Goal: Task Accomplishment & Management: Manage account settings

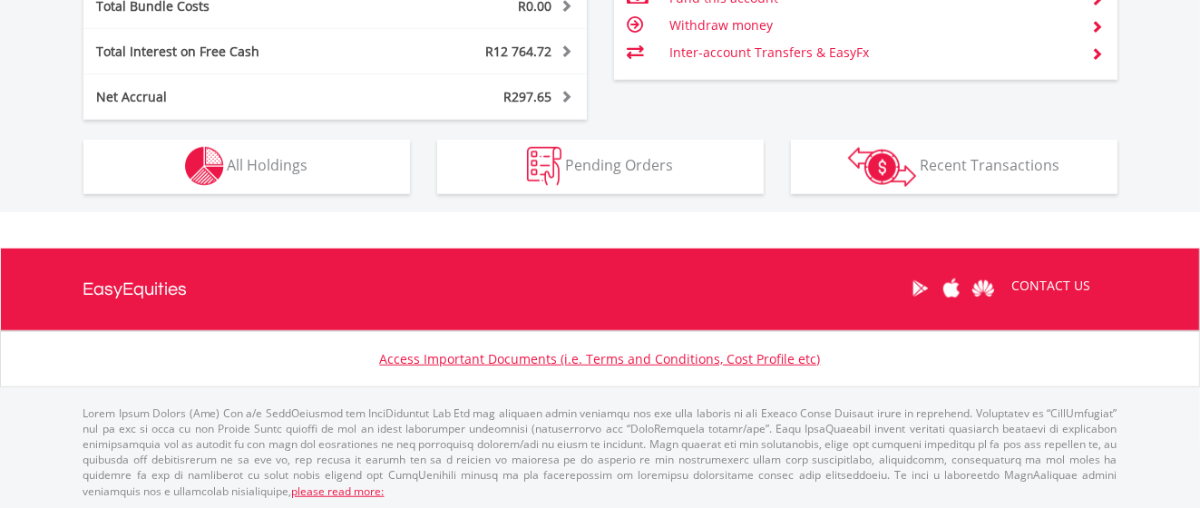
scroll to position [174, 345]
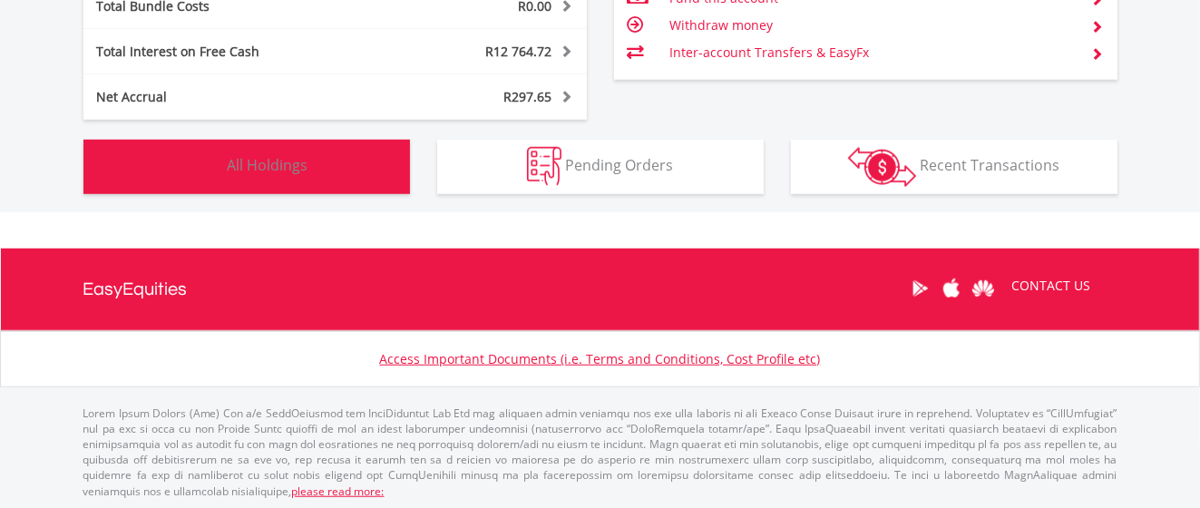
click at [326, 177] on button "Holdings All Holdings" at bounding box center [246, 167] width 326 height 54
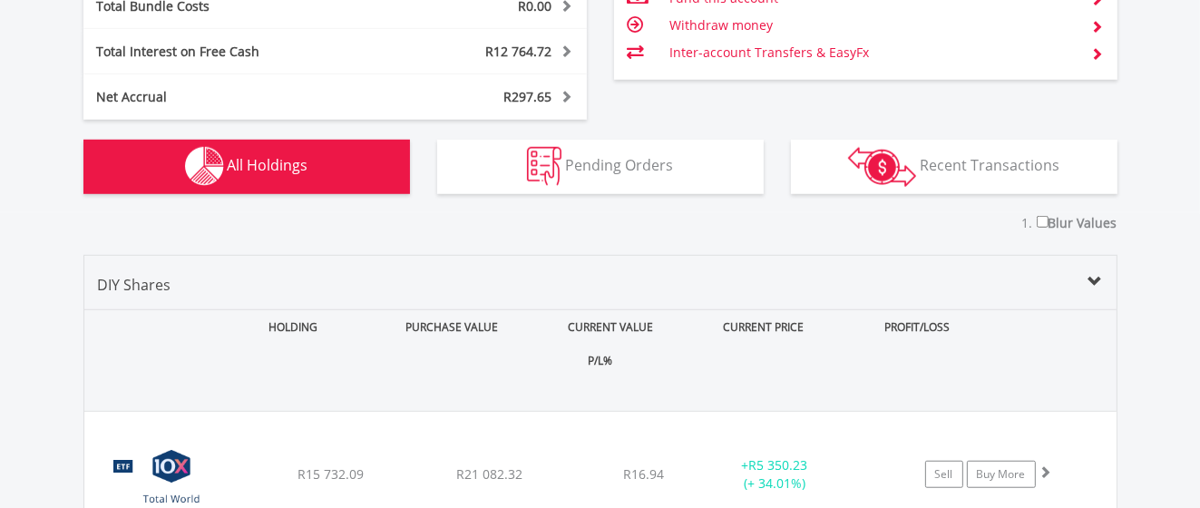
scroll to position [1416, 0]
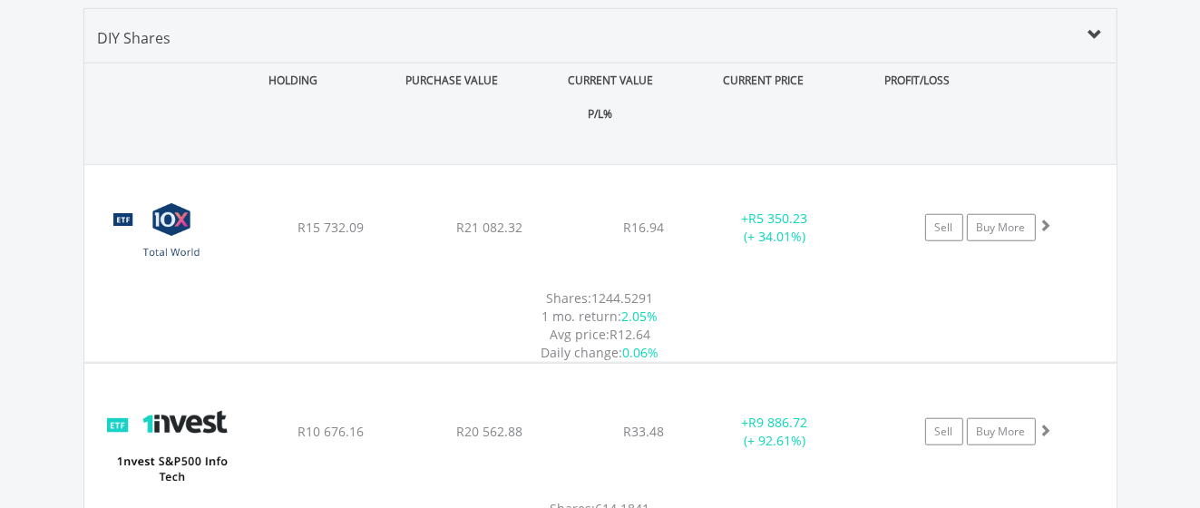
click at [834, 97] on div "P/L%" at bounding box center [600, 114] width 1032 height 34
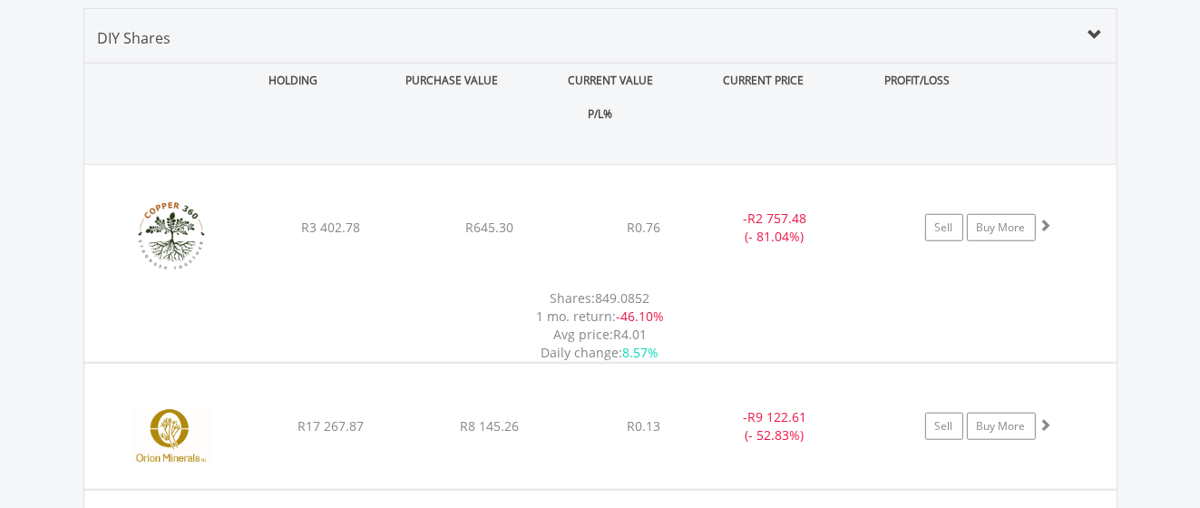
click at [838, 97] on div "P/L%" at bounding box center [600, 114] width 1032 height 34
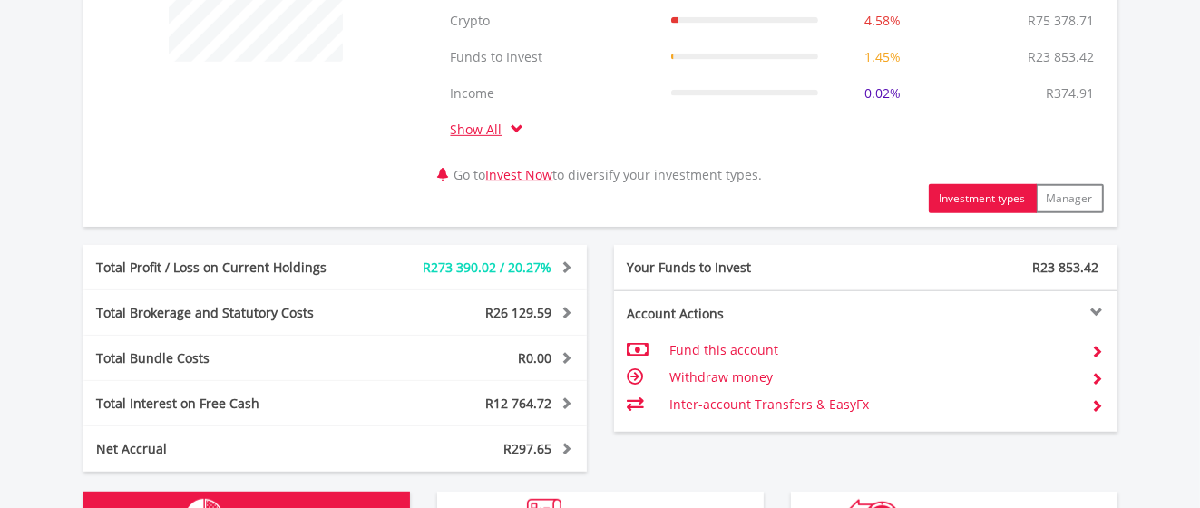
scroll to position [0, 0]
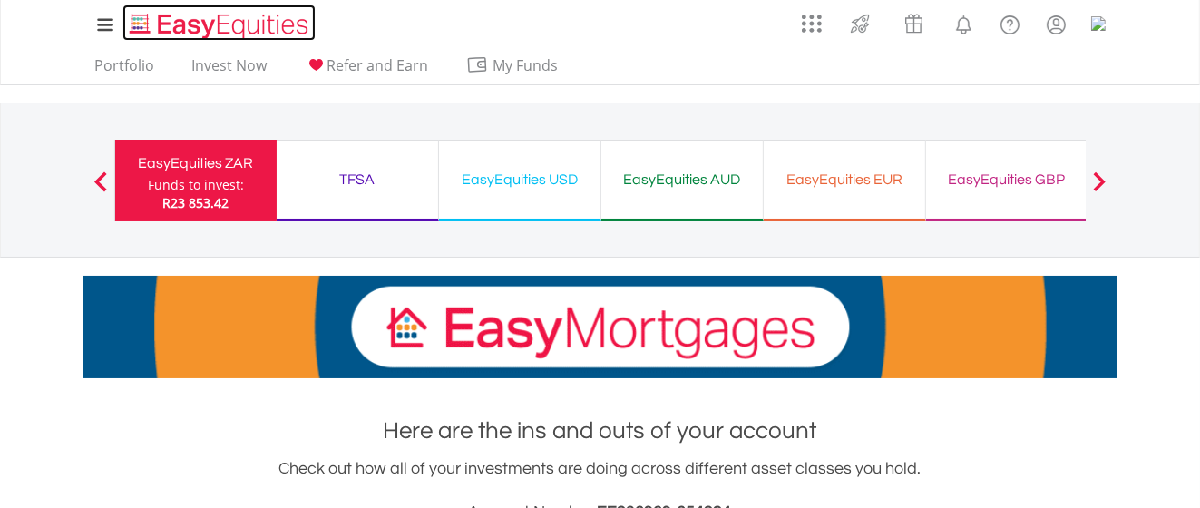
click at [236, 19] on img "Home page" at bounding box center [221, 26] width 190 height 30
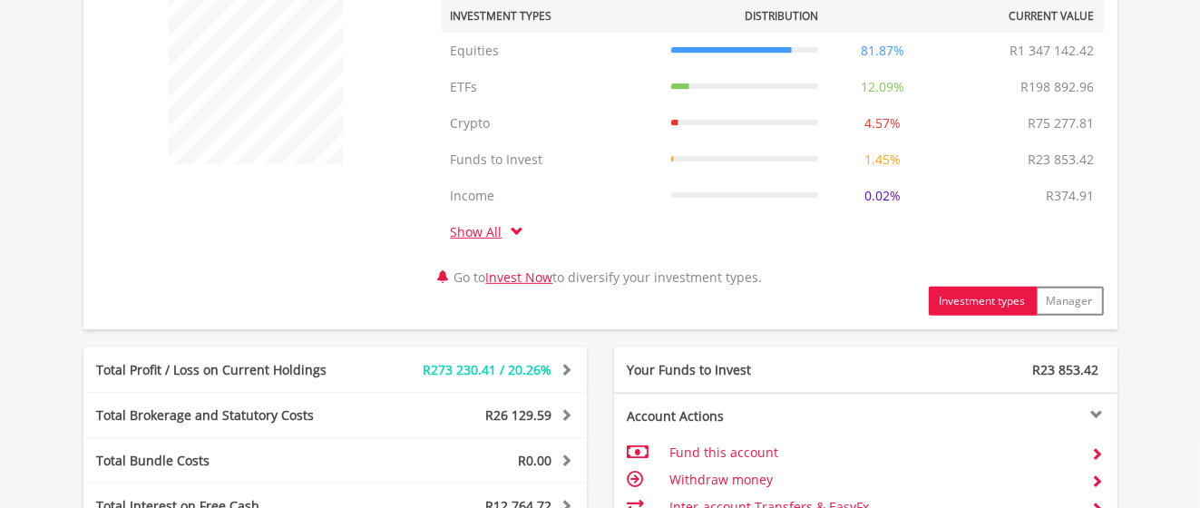
scroll to position [907, 0]
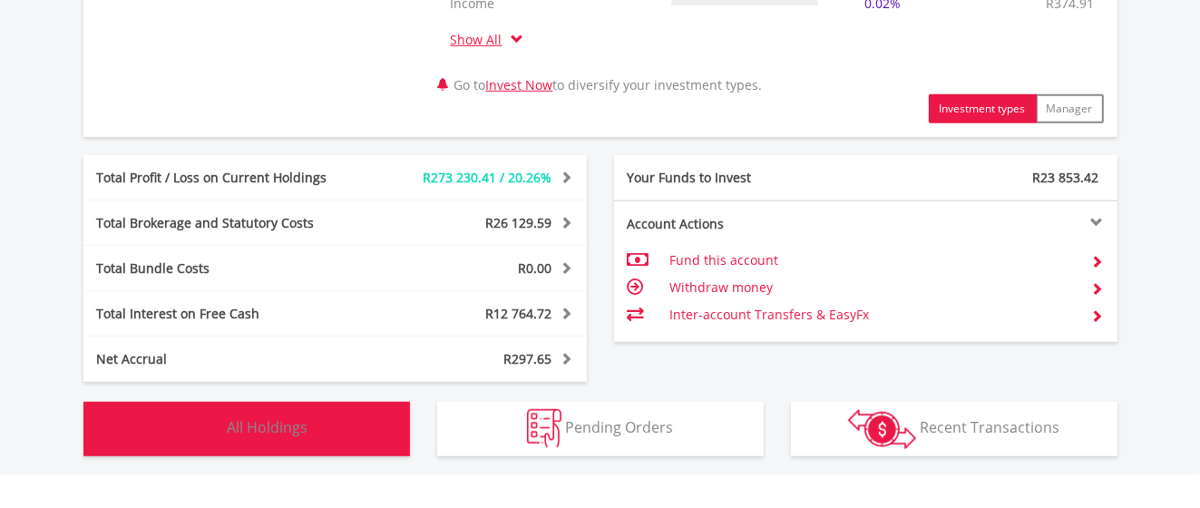
click at [330, 427] on button "Holdings All Holdings" at bounding box center [246, 429] width 326 height 54
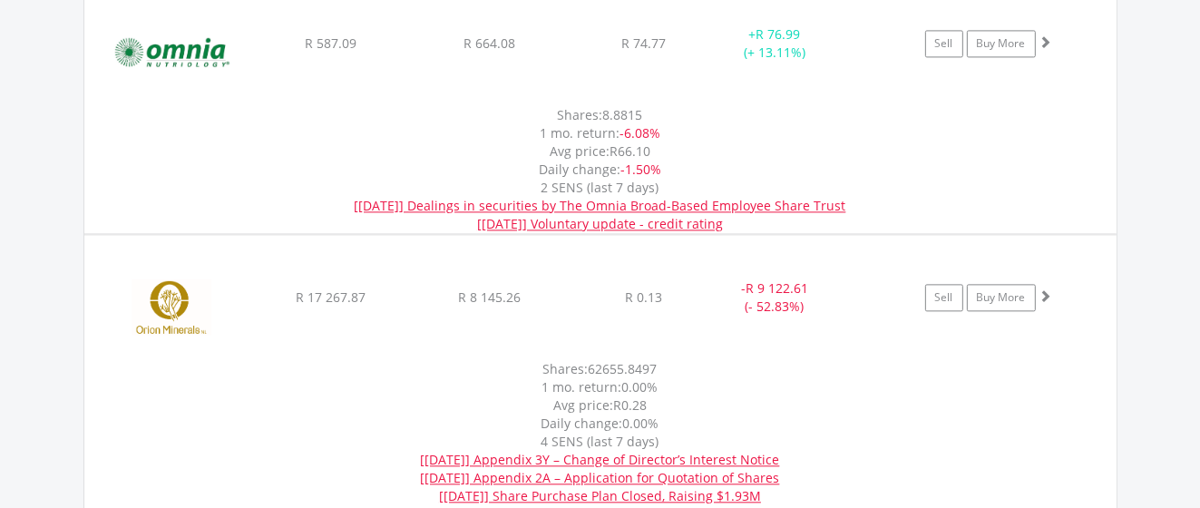
scroll to position [9485, 0]
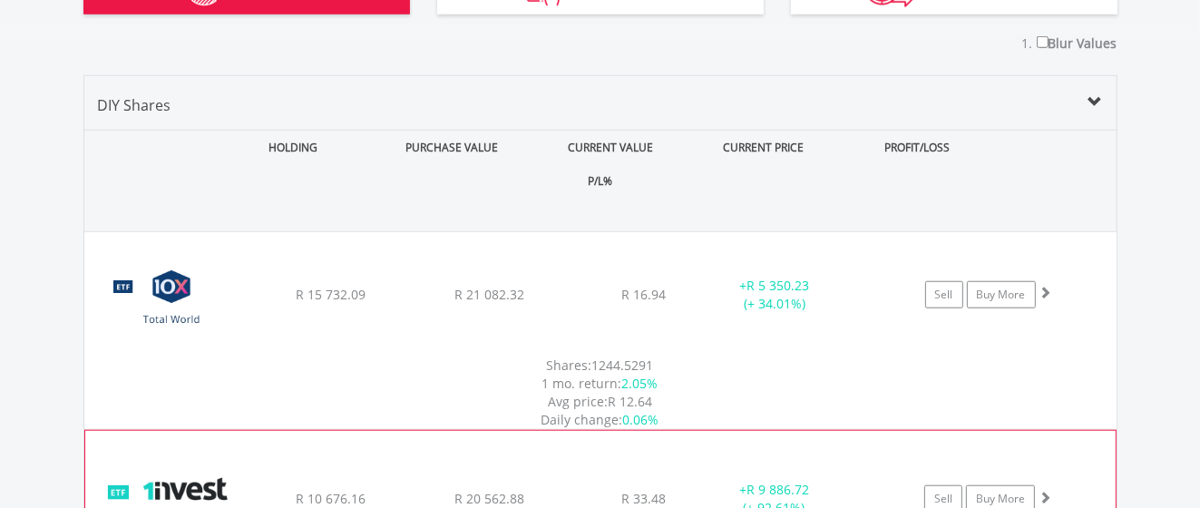
scroll to position [1271, 0]
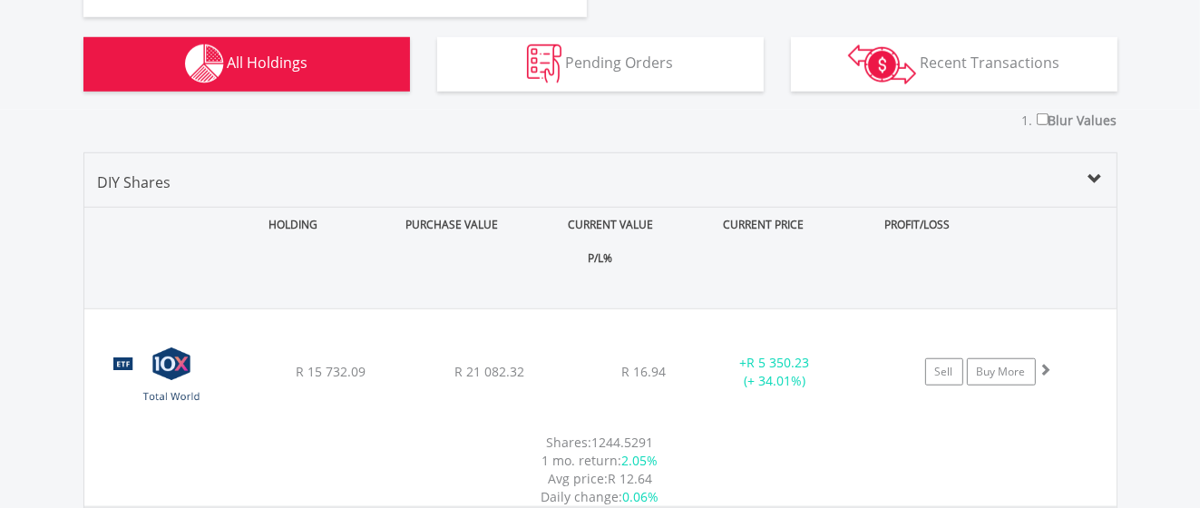
click at [849, 241] on div "P/L%" at bounding box center [600, 258] width 1032 height 34
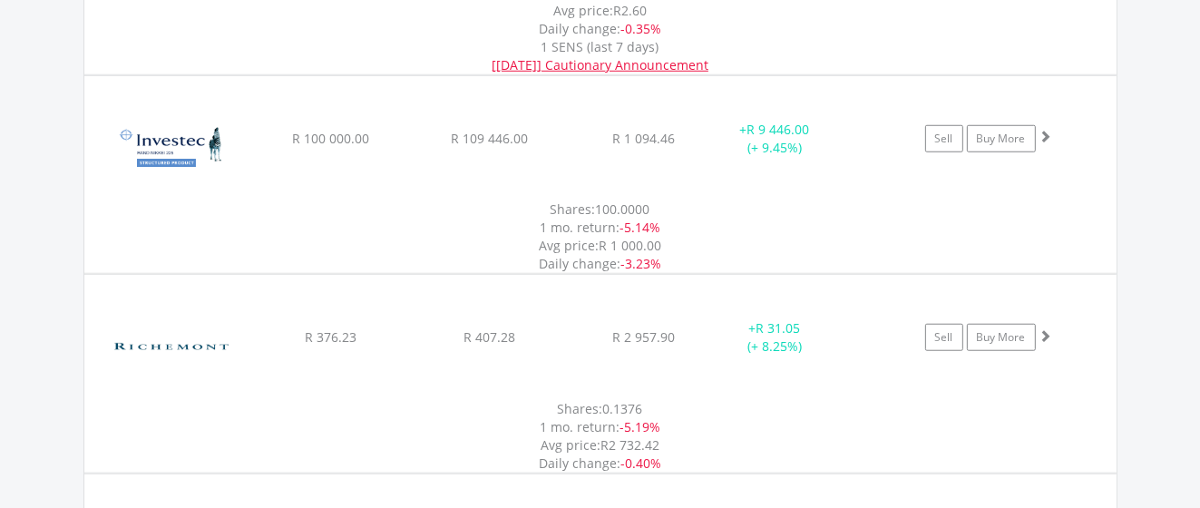
scroll to position [13197, 0]
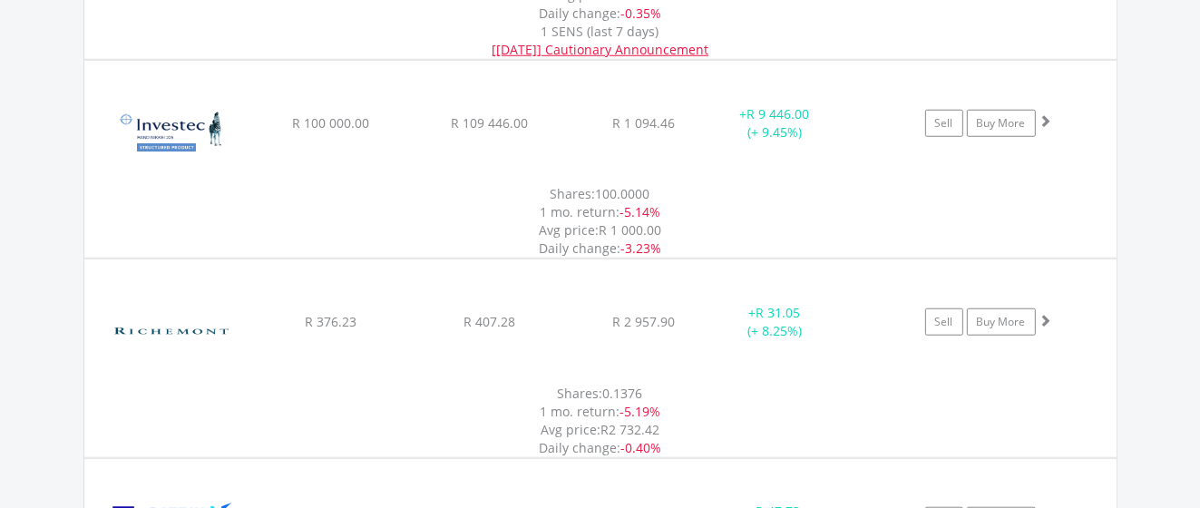
scroll to position [13378, 0]
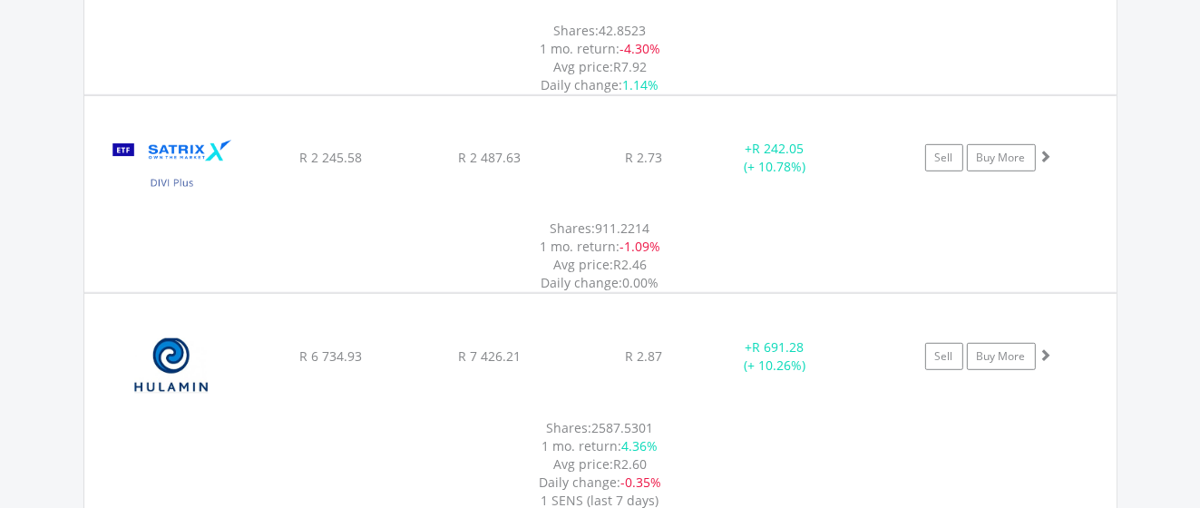
scroll to position [12834, 0]
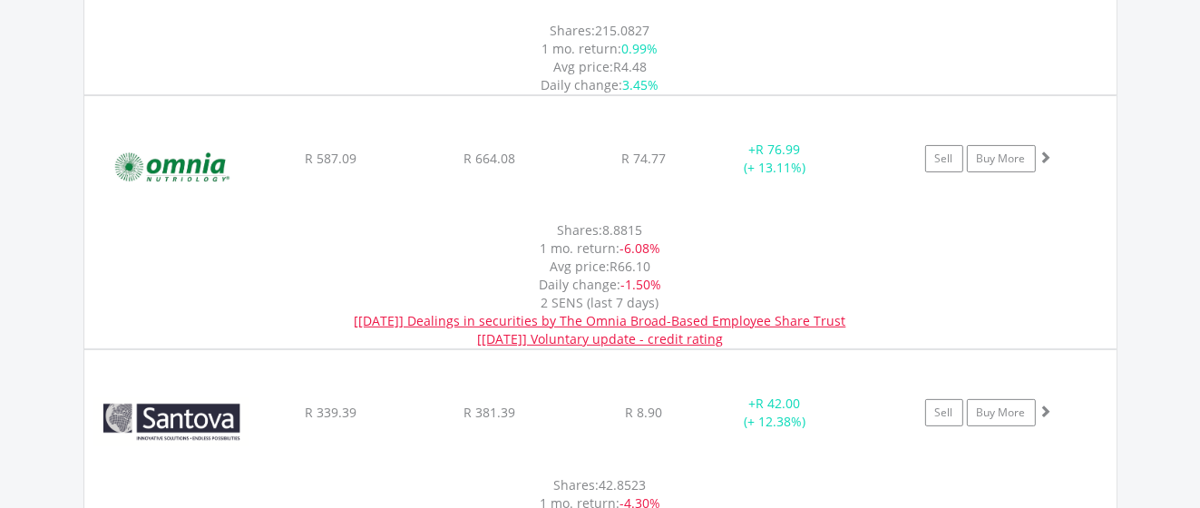
scroll to position [12199, 0]
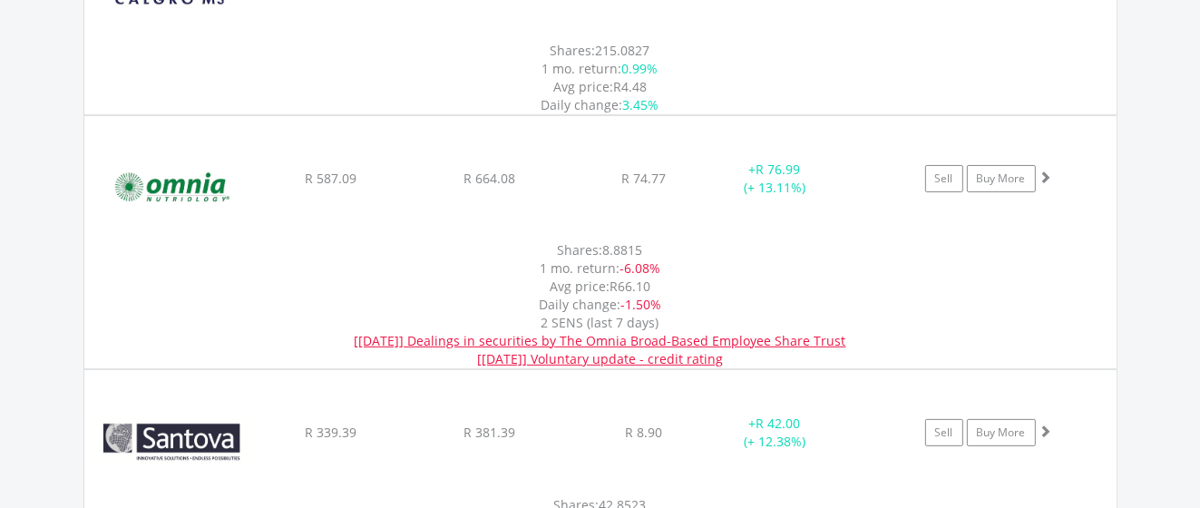
scroll to position [12381, 0]
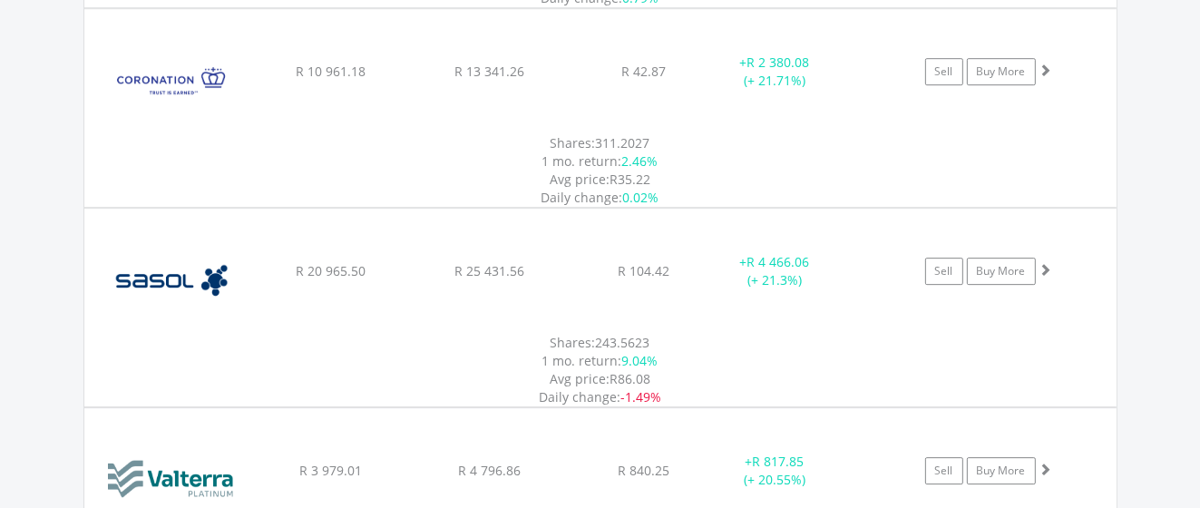
scroll to position [11202, 0]
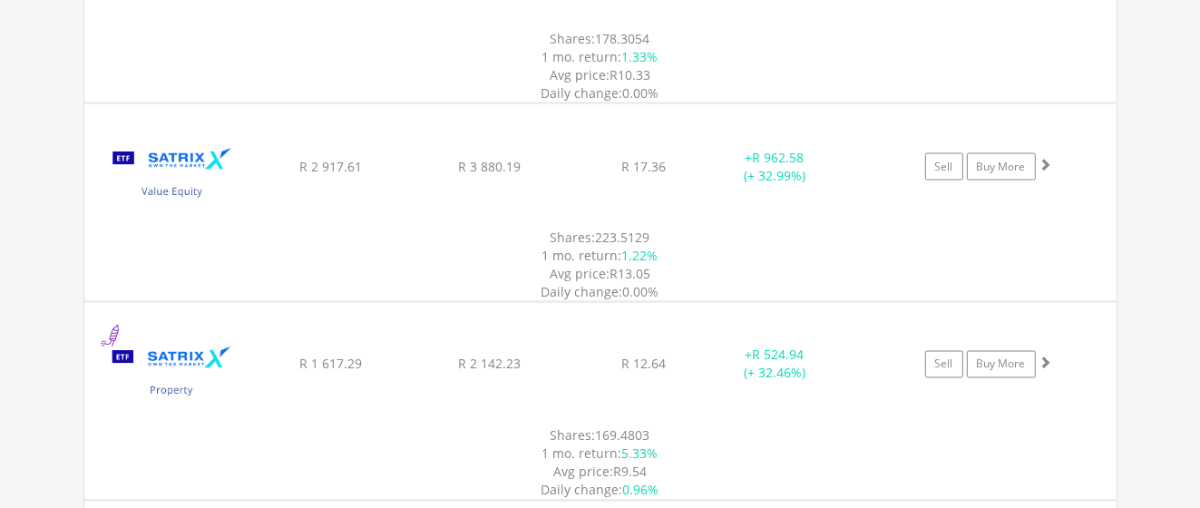
scroll to position [8662, 0]
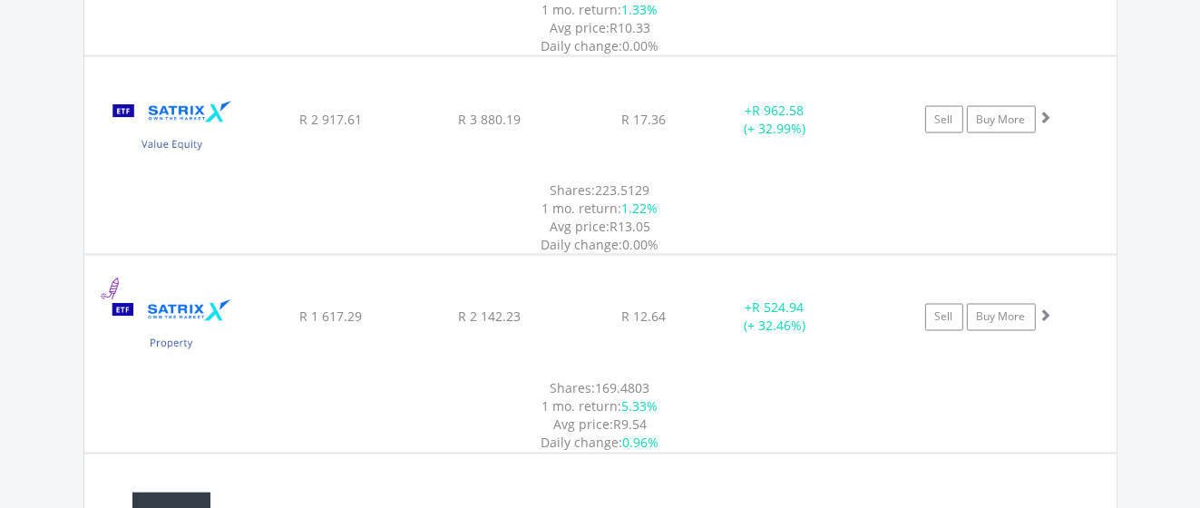
scroll to position [8753, 0]
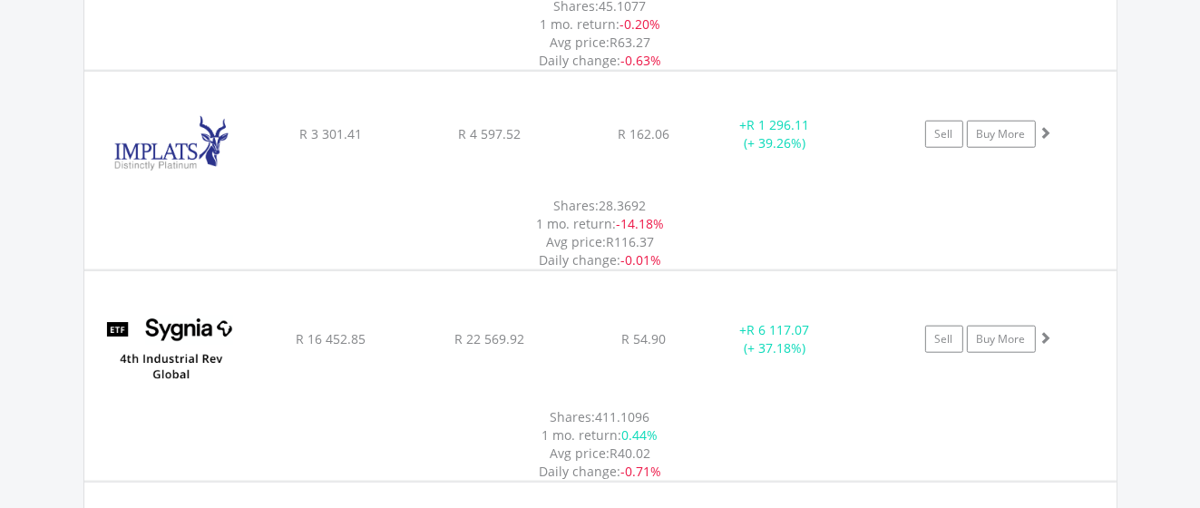
scroll to position [7574, 0]
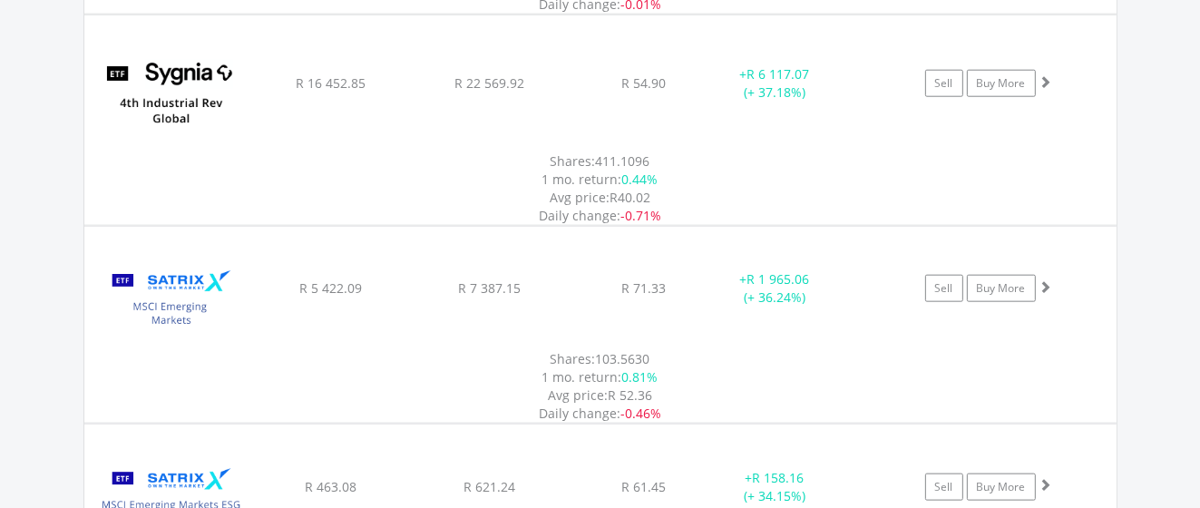
scroll to position [7756, 0]
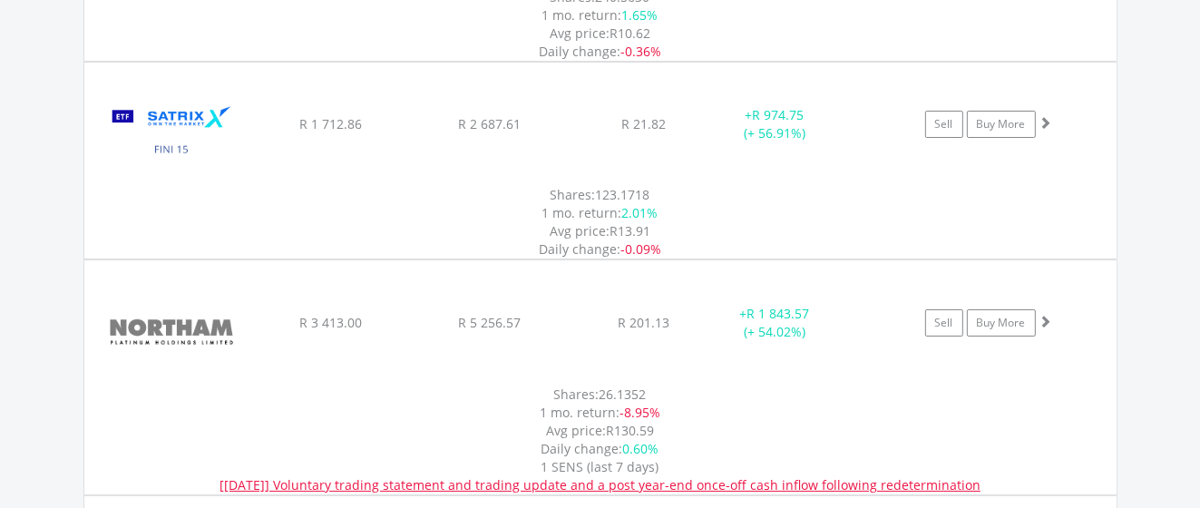
scroll to position [5851, 0]
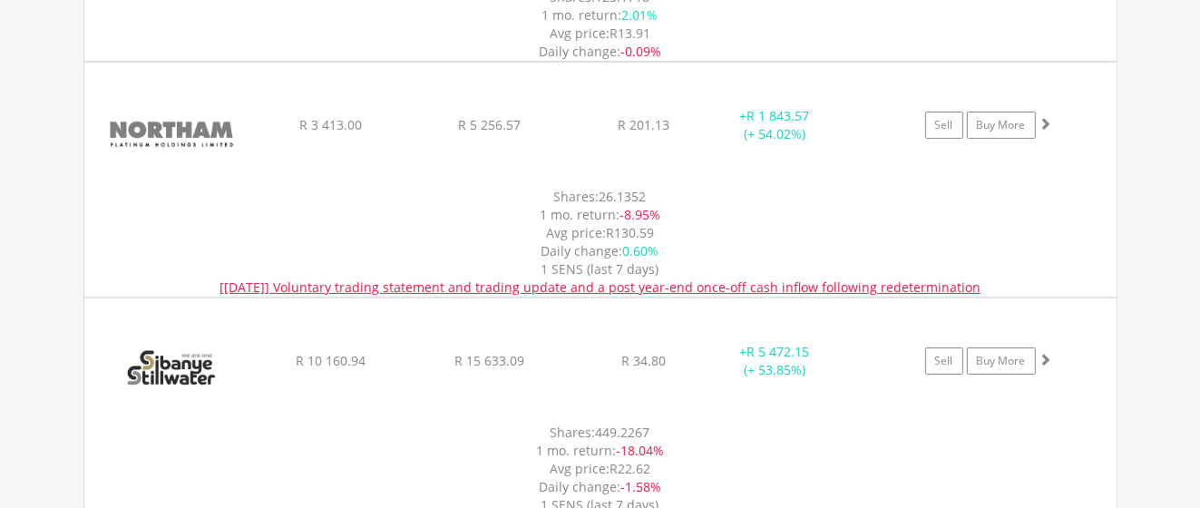
scroll to position [6214, 0]
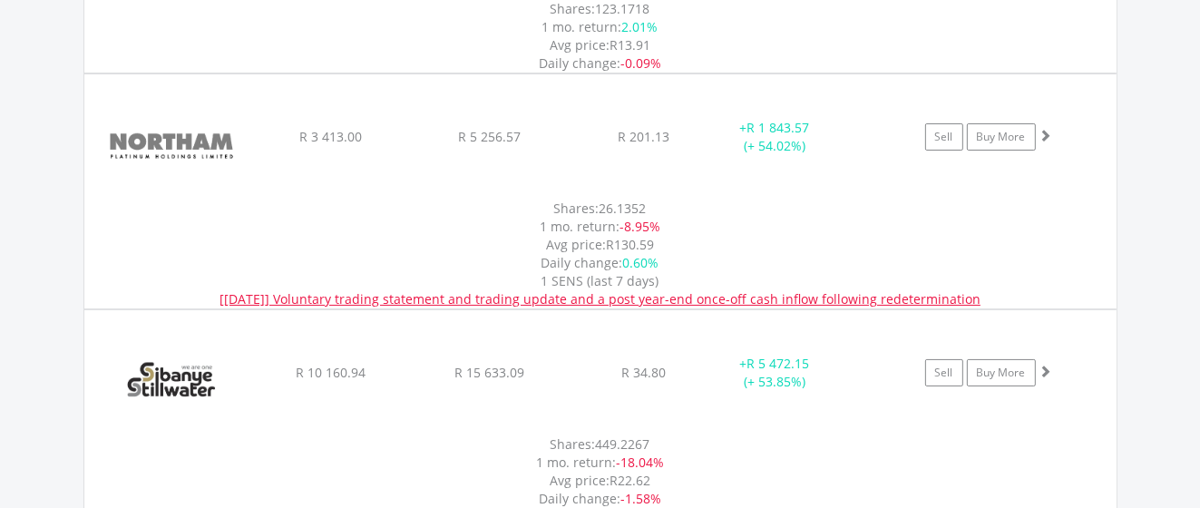
scroll to position [5942, 0]
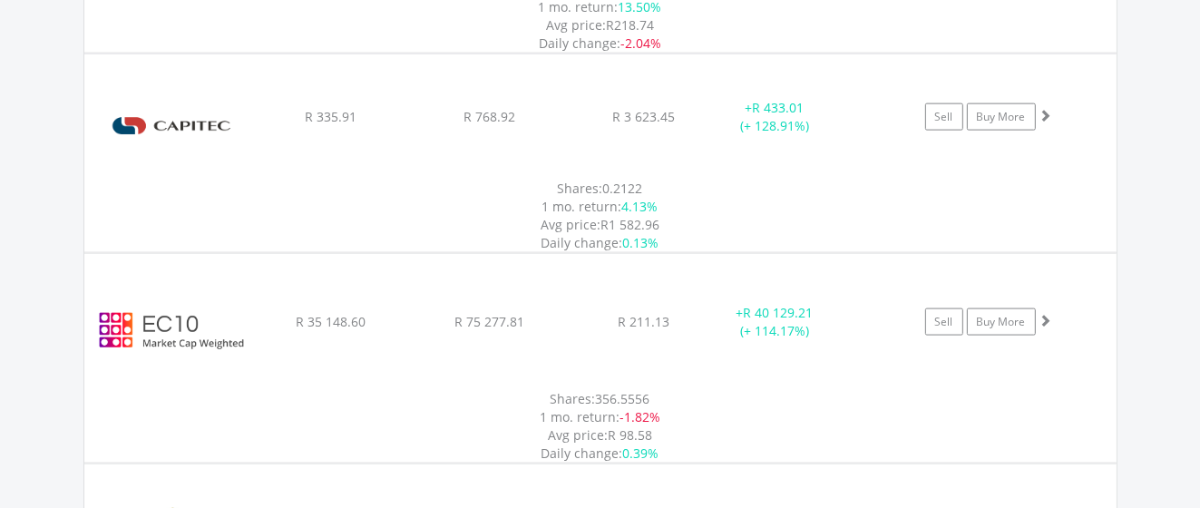
scroll to position [2133, 0]
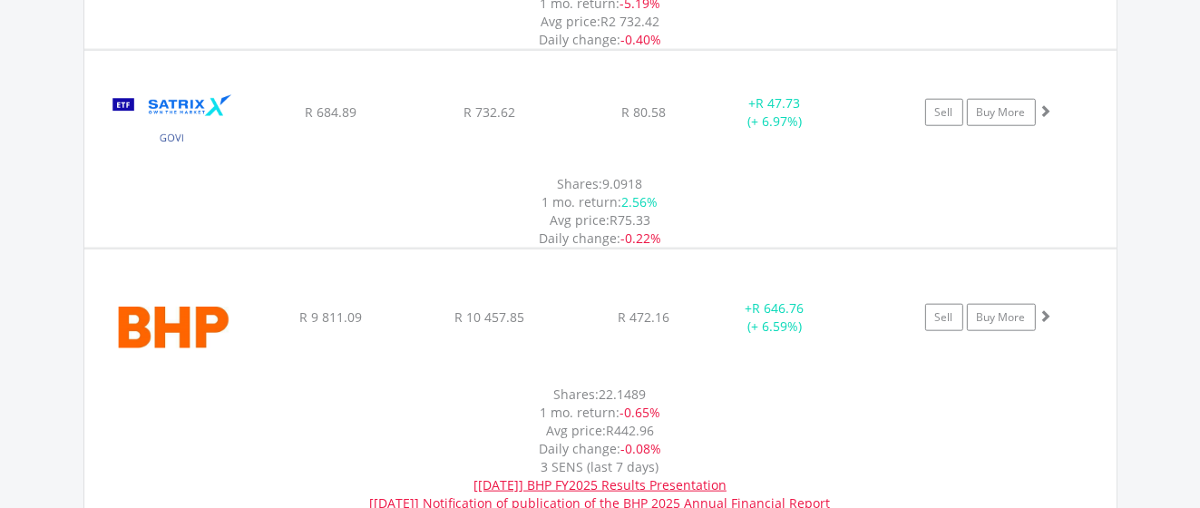
scroll to position [13711, 0]
